Goal: Information Seeking & Learning: Learn about a topic

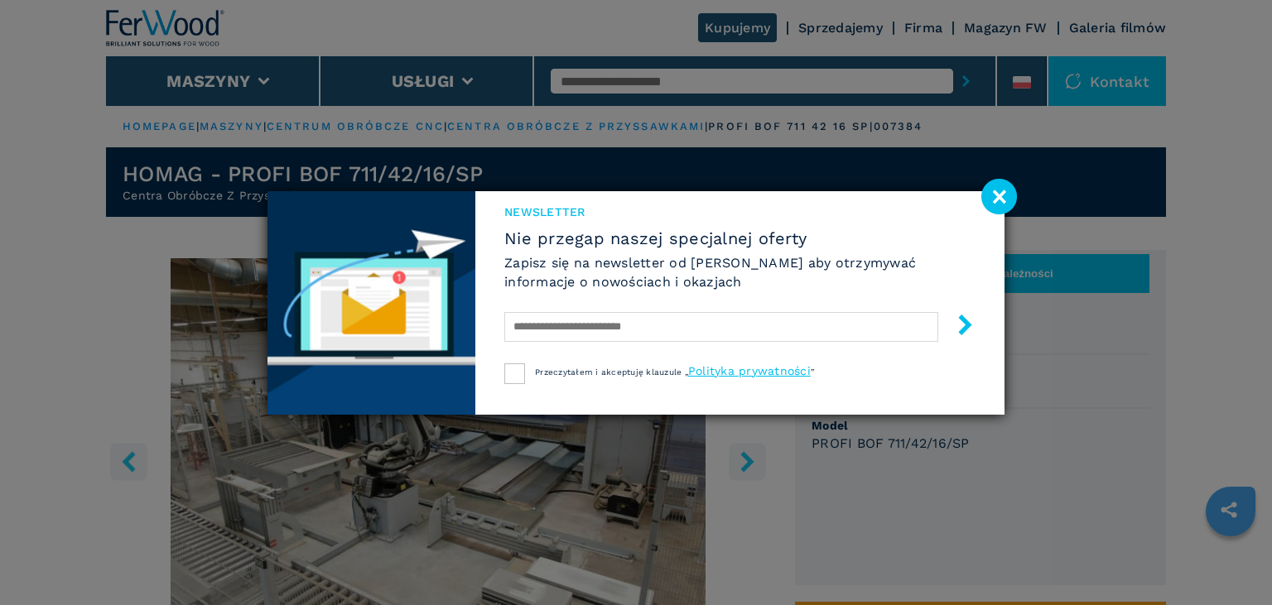
click at [993, 200] on image at bounding box center [999, 197] width 36 height 36
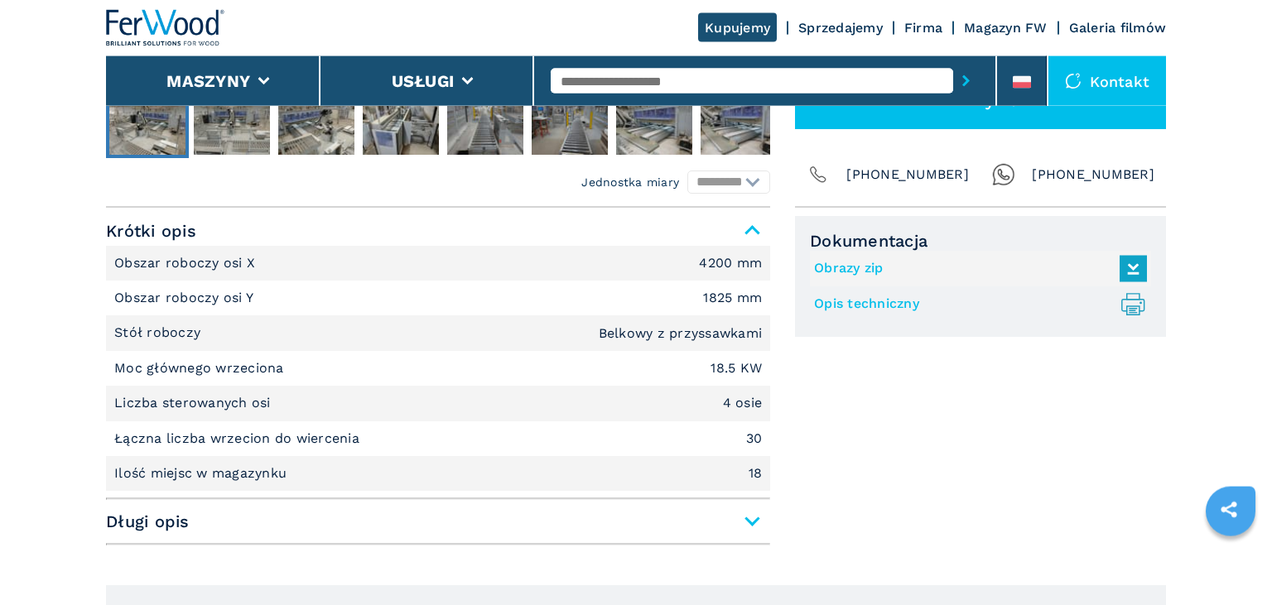
scroll to position [699, 0]
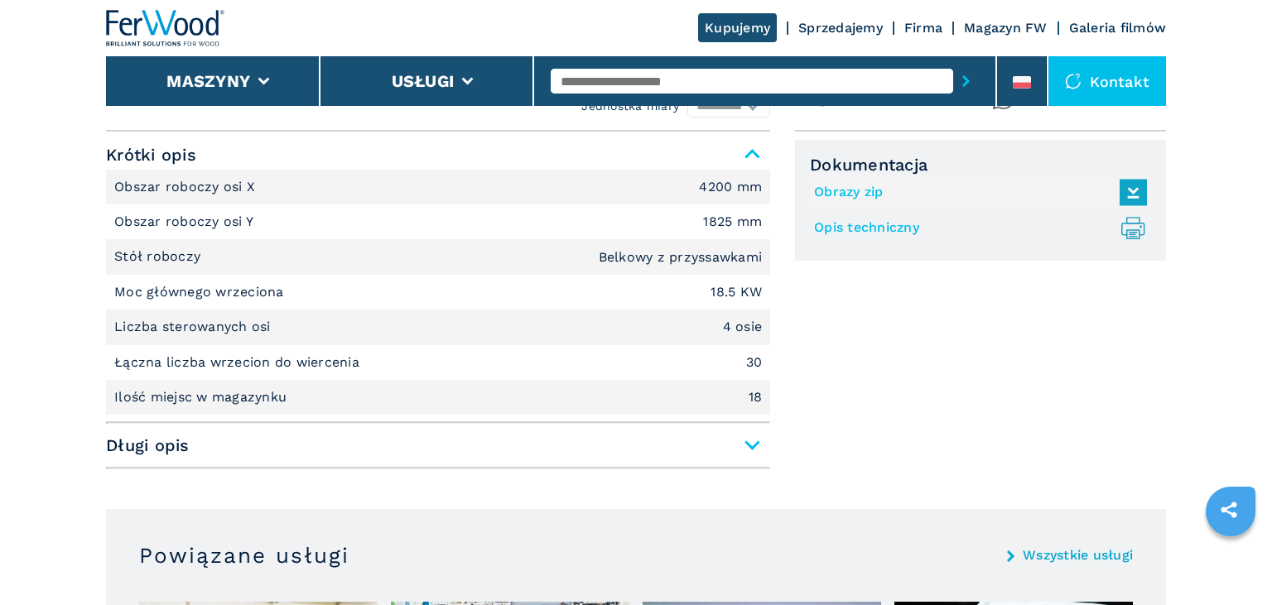
click at [672, 440] on span "Długi opis" at bounding box center [438, 446] width 664 height 30
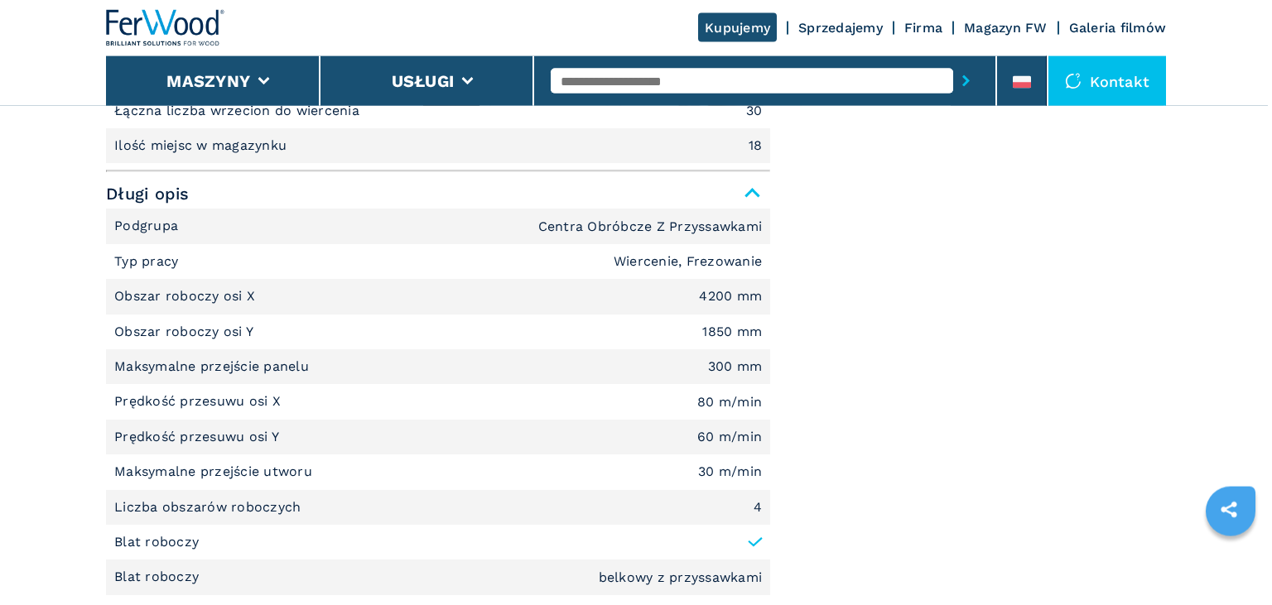
scroll to position [1049, 0]
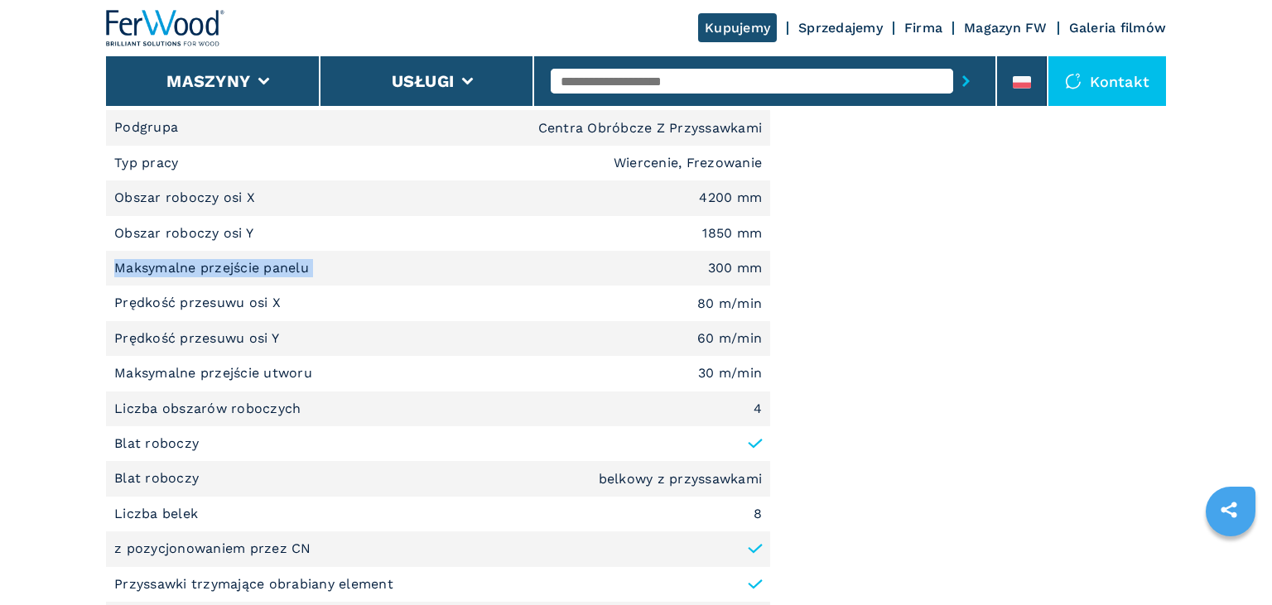
drag, startPoint x: 314, startPoint y: 272, endPoint x: 114, endPoint y: 272, distance: 199.5
copy p "Maksymalne przejście panelu"
drag, startPoint x: 760, startPoint y: 267, endPoint x: 709, endPoint y: 272, distance: 51.5
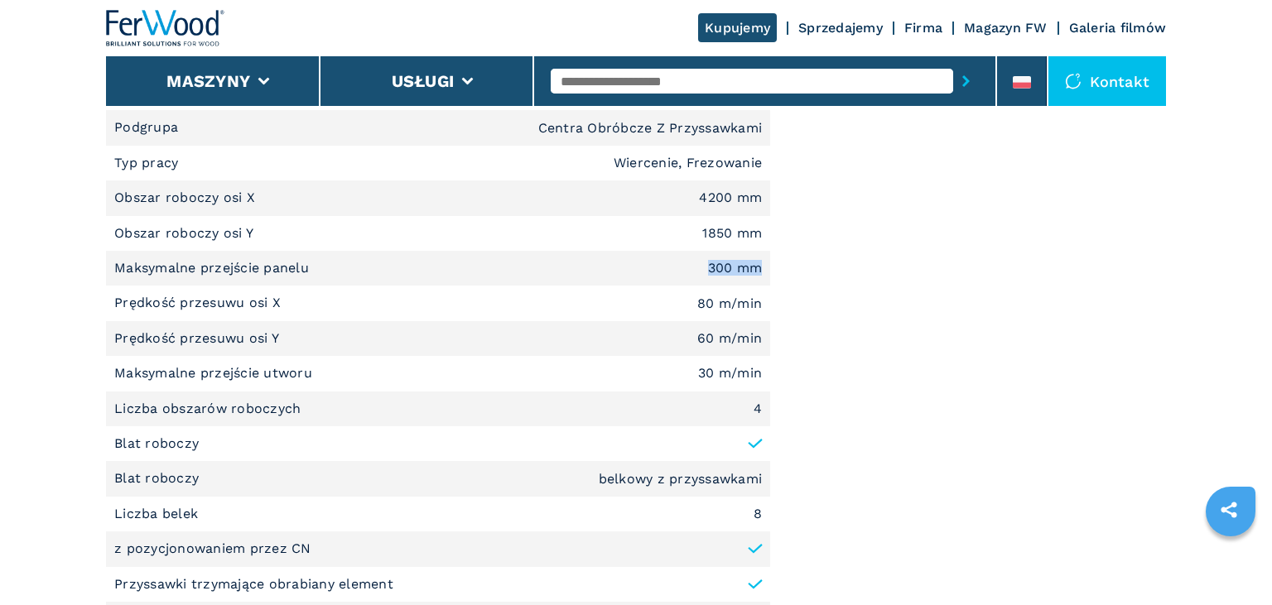
copy em "300 mm"
drag, startPoint x: 311, startPoint y: 379, endPoint x: 114, endPoint y: 382, distance: 197.1
click at [114, 382] on p "Maksymalne przejście utworu" at bounding box center [215, 373] width 202 height 18
click at [270, 403] on p "Liczba obszarów roboczych" at bounding box center [209, 409] width 191 height 18
drag, startPoint x: 300, startPoint y: 409, endPoint x: 118, endPoint y: 409, distance: 182.1
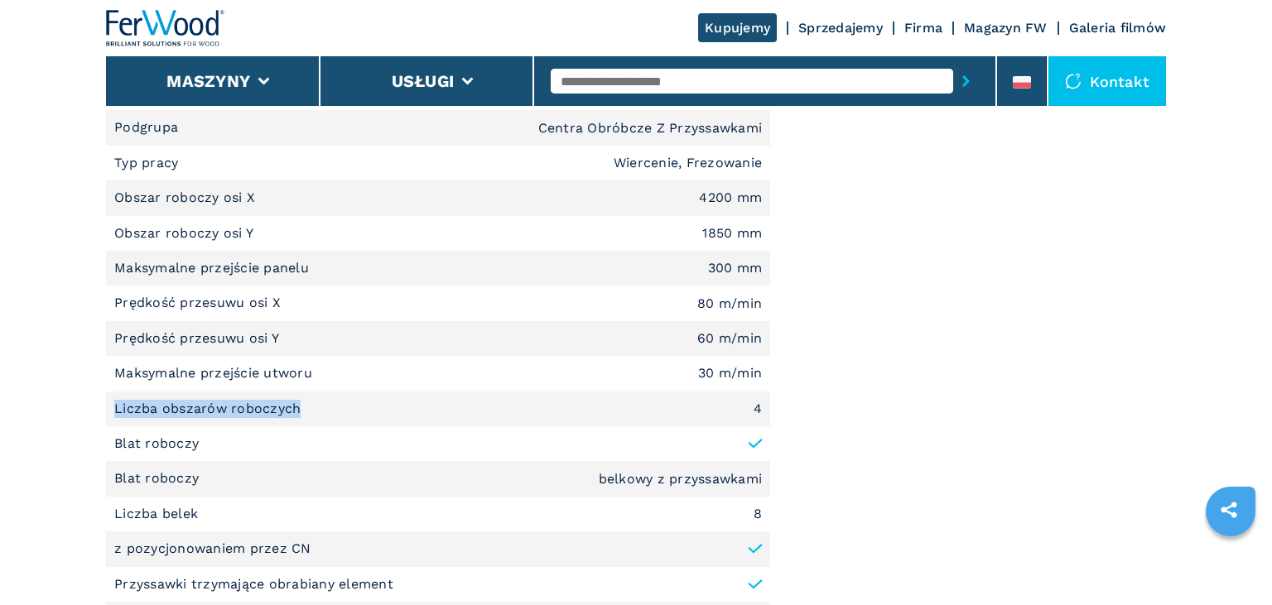
click at [118, 409] on p "Liczba obszarów roboczych" at bounding box center [209, 409] width 191 height 18
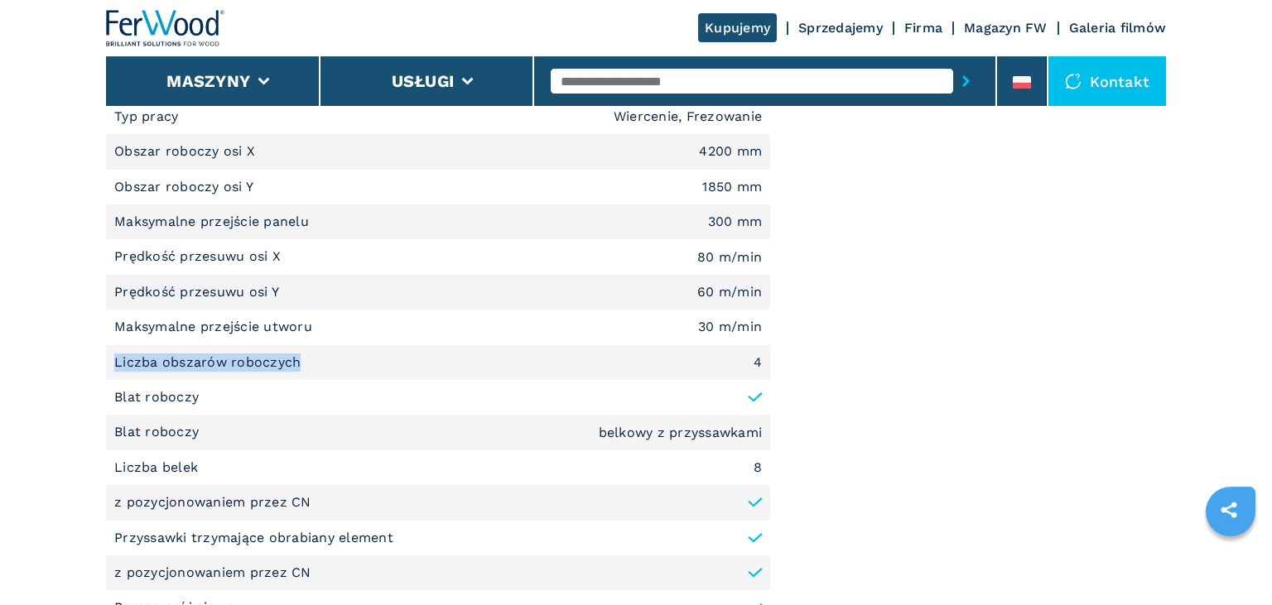
scroll to position [1136, 0]
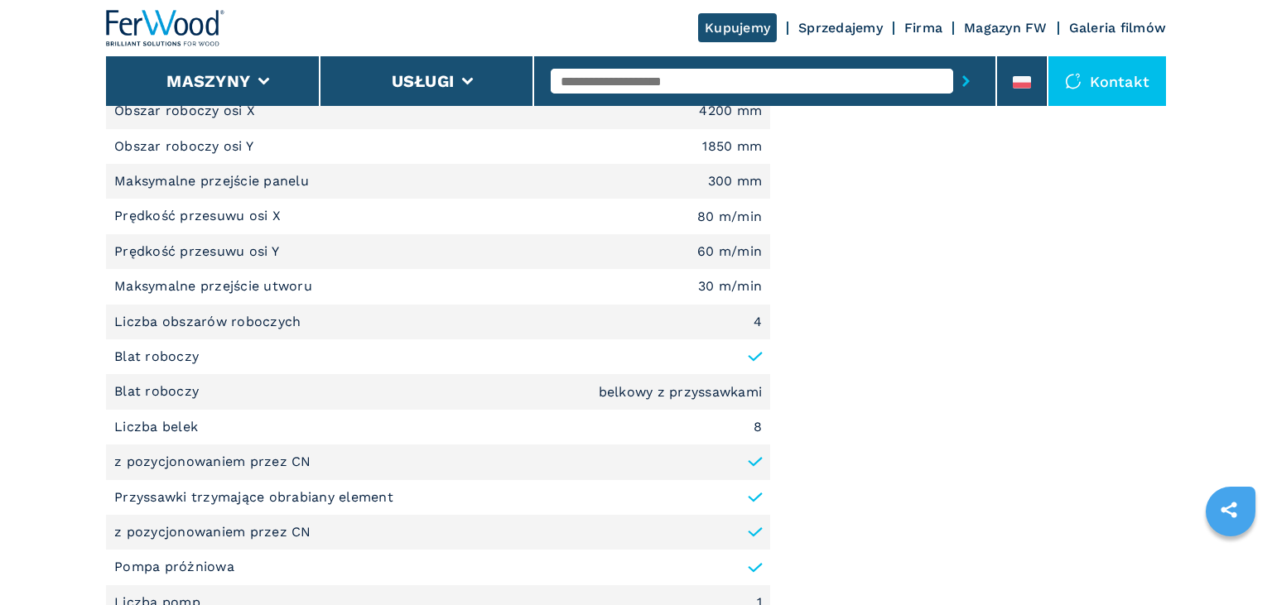
drag, startPoint x: 282, startPoint y: 251, endPoint x: 118, endPoint y: 256, distance: 164.8
copy p "Prędkość przesuwu osi Y"
drag, startPoint x: 283, startPoint y: 219, endPoint x: 119, endPoint y: 219, distance: 163.9
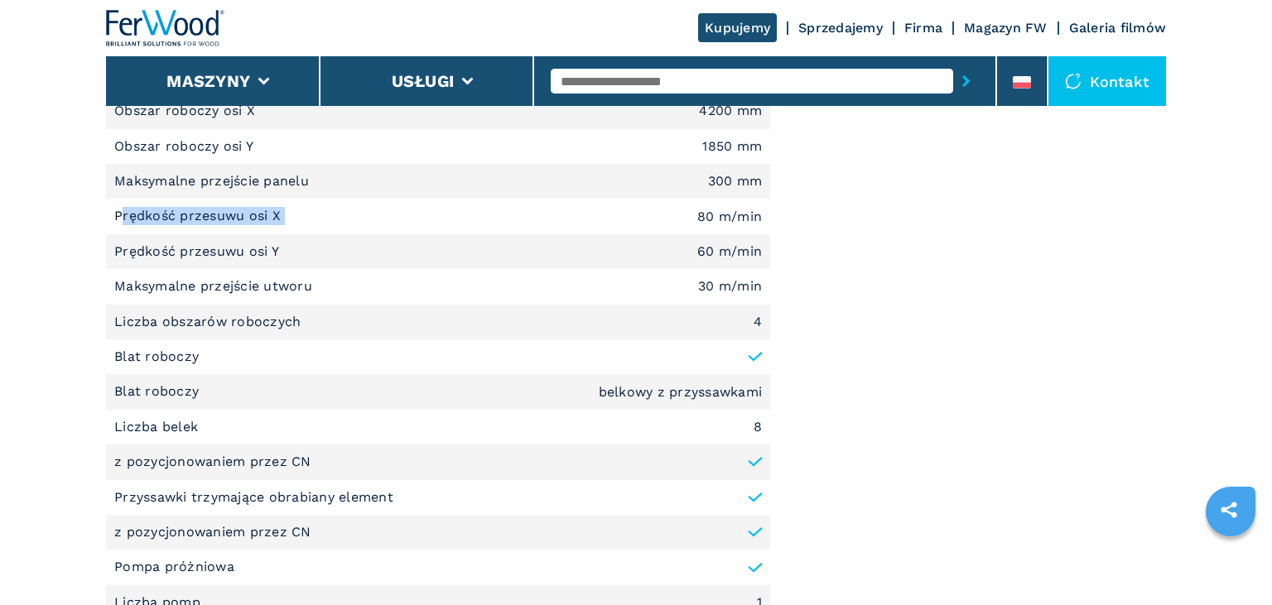
drag, startPoint x: 290, startPoint y: 217, endPoint x: 104, endPoint y: 210, distance: 185.6
copy p "Prędkość przesuwu osi X"
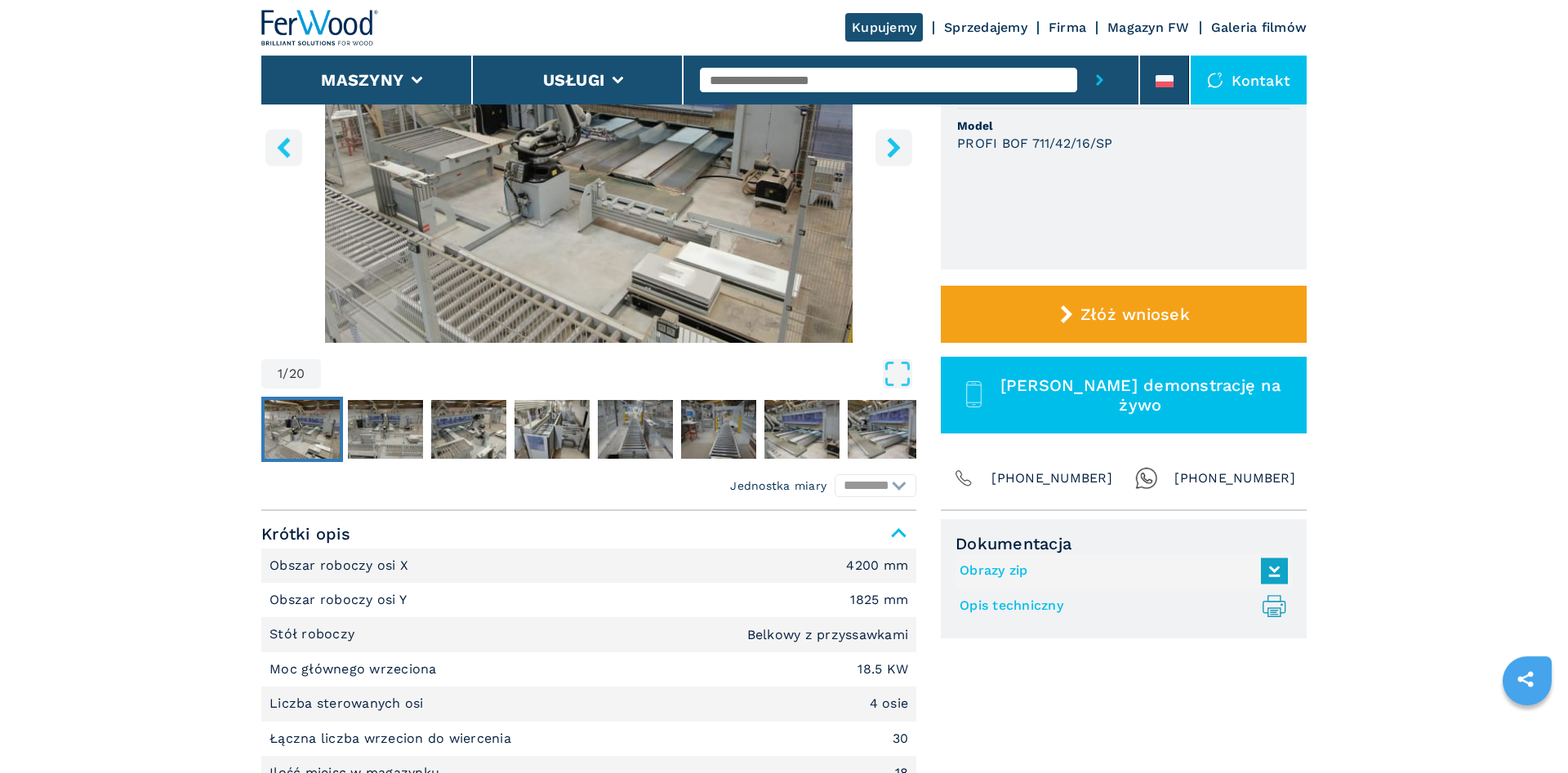
scroll to position [255, 0]
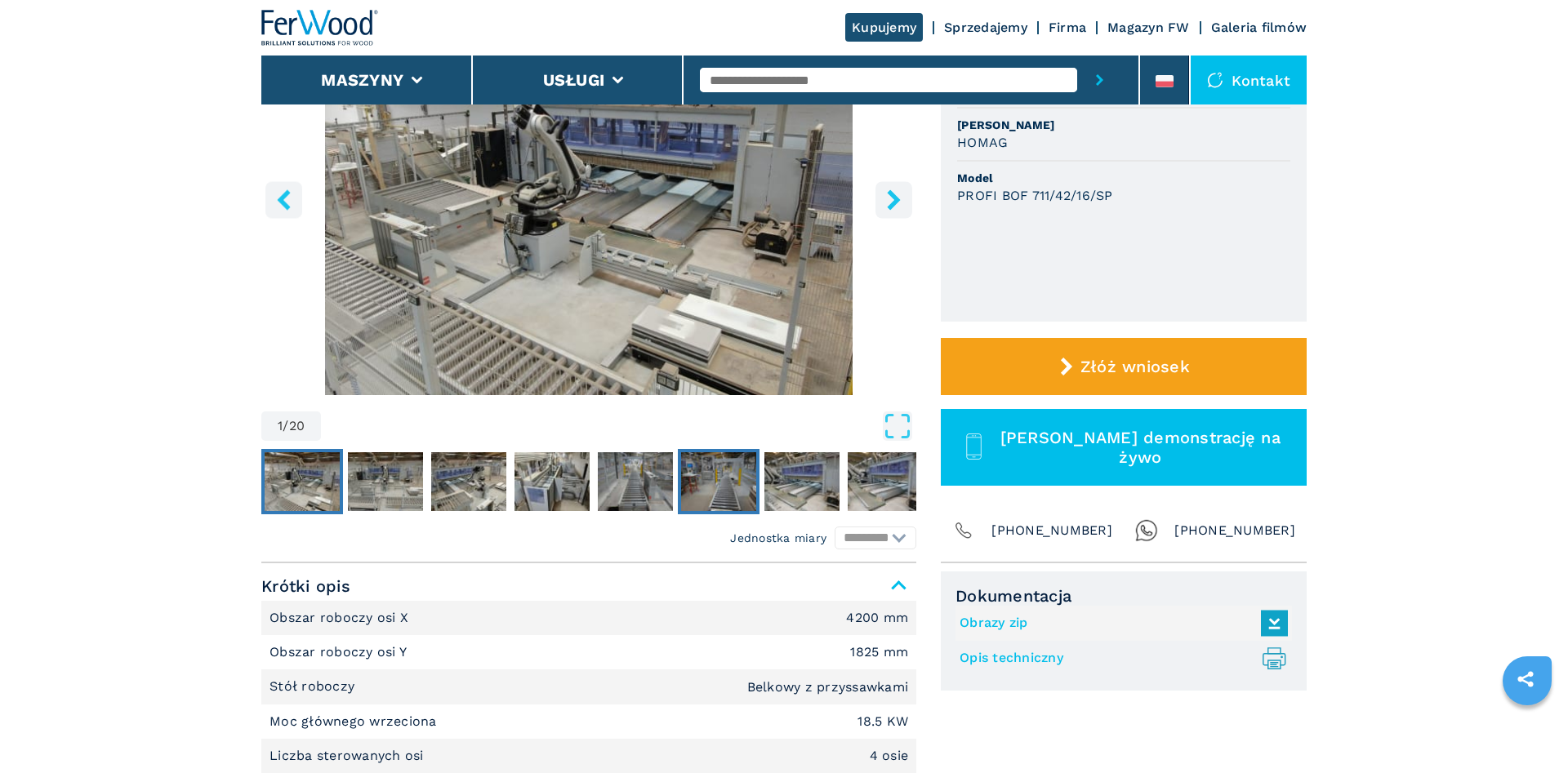
click at [731, 483] on img "Go to Slide 6" at bounding box center [718, 482] width 75 height 59
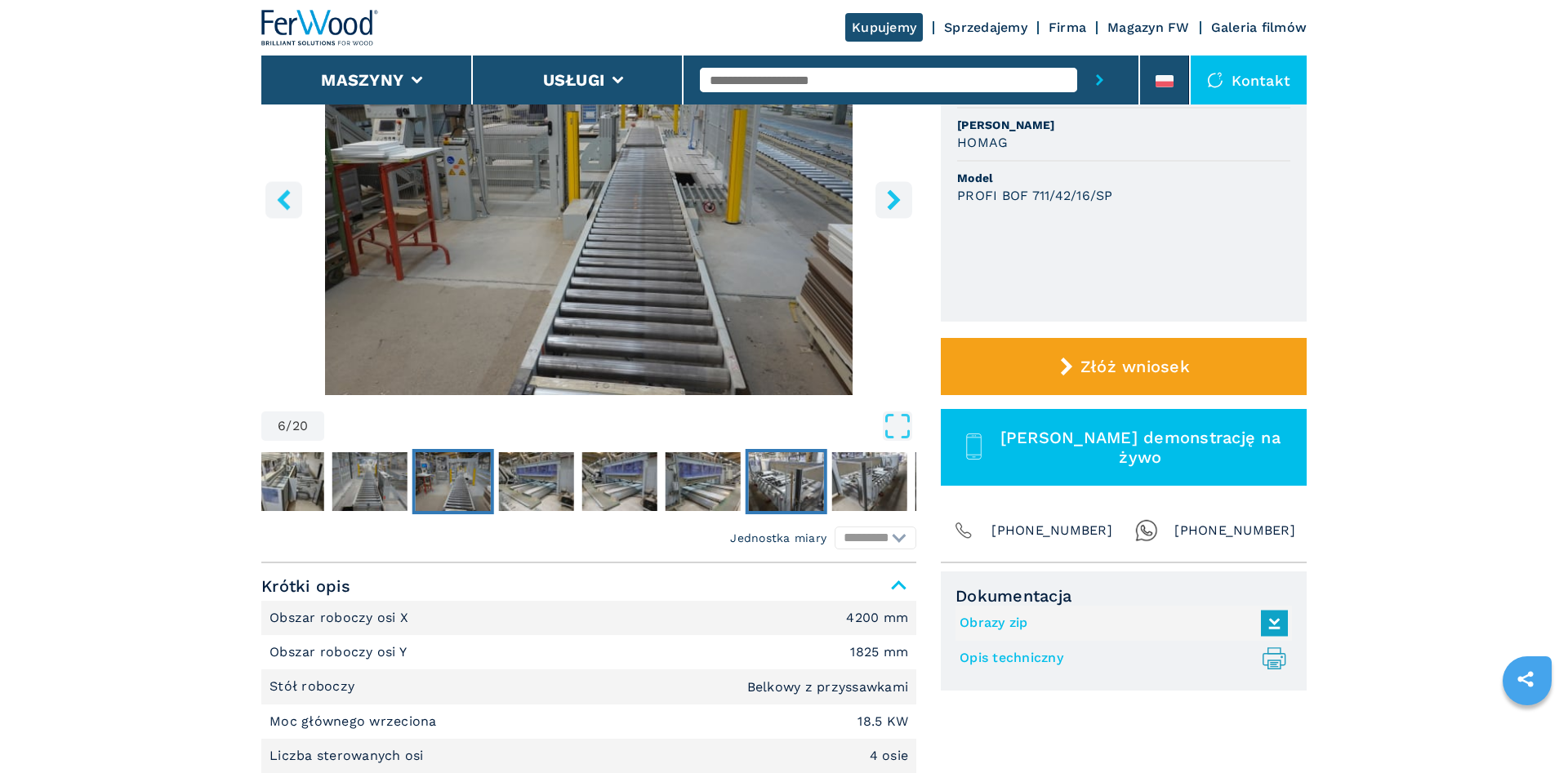
click at [784, 481] on img "Go to Slide 10" at bounding box center [786, 482] width 75 height 59
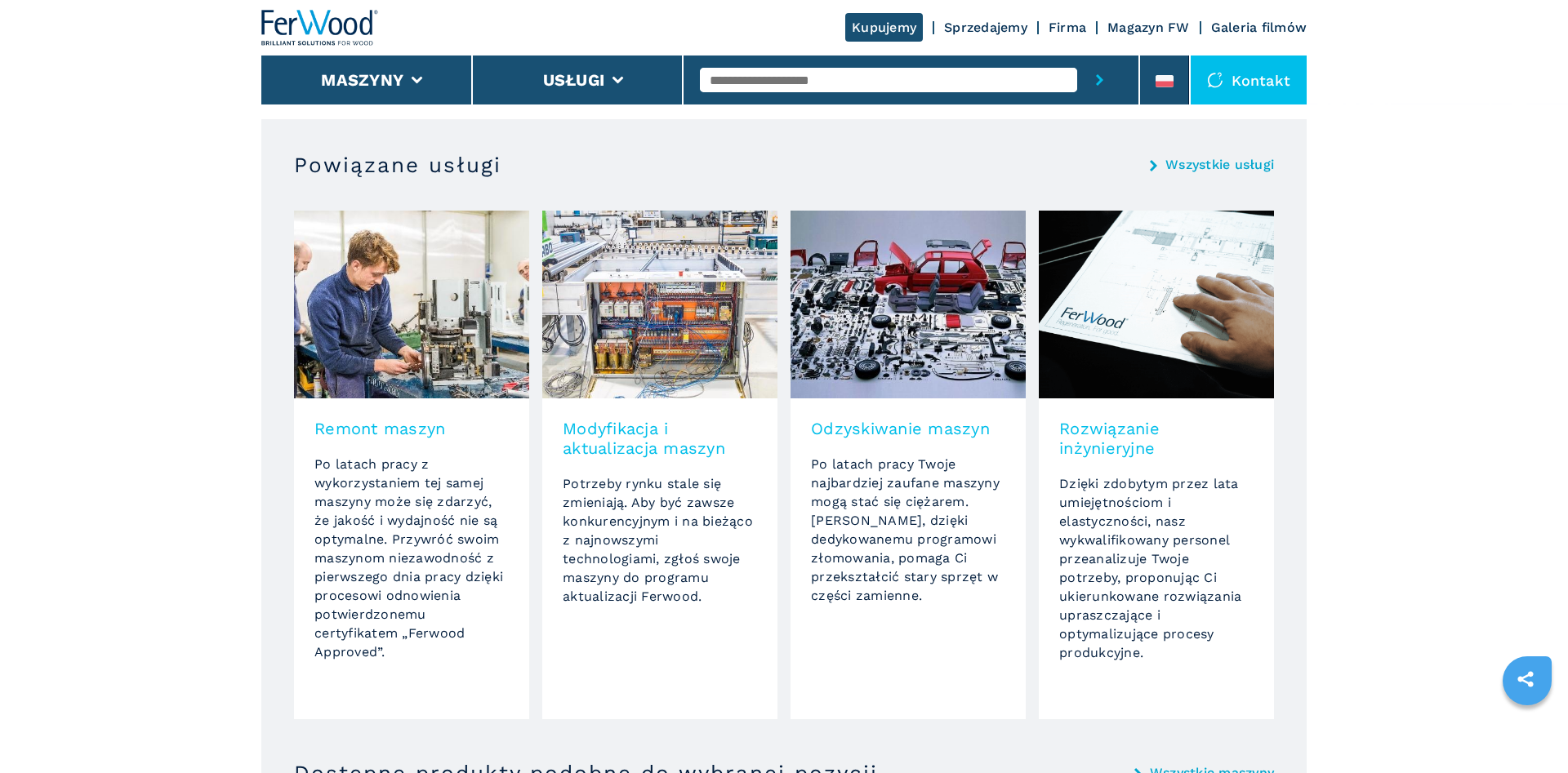
scroll to position [2919, 0]
